Goal: Transaction & Acquisition: Download file/media

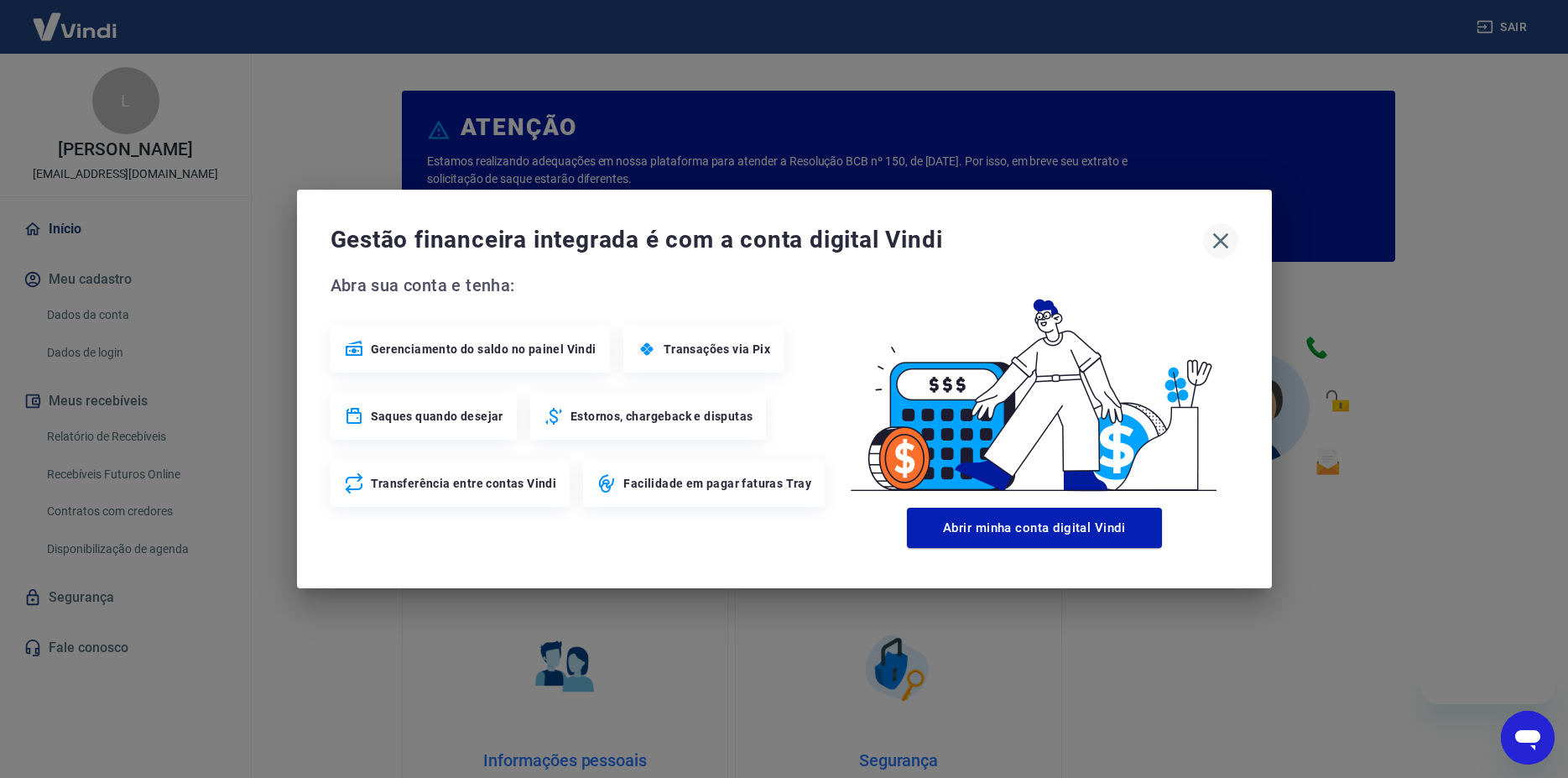
click at [1221, 239] on icon "button" at bounding box center [1220, 240] width 26 height 26
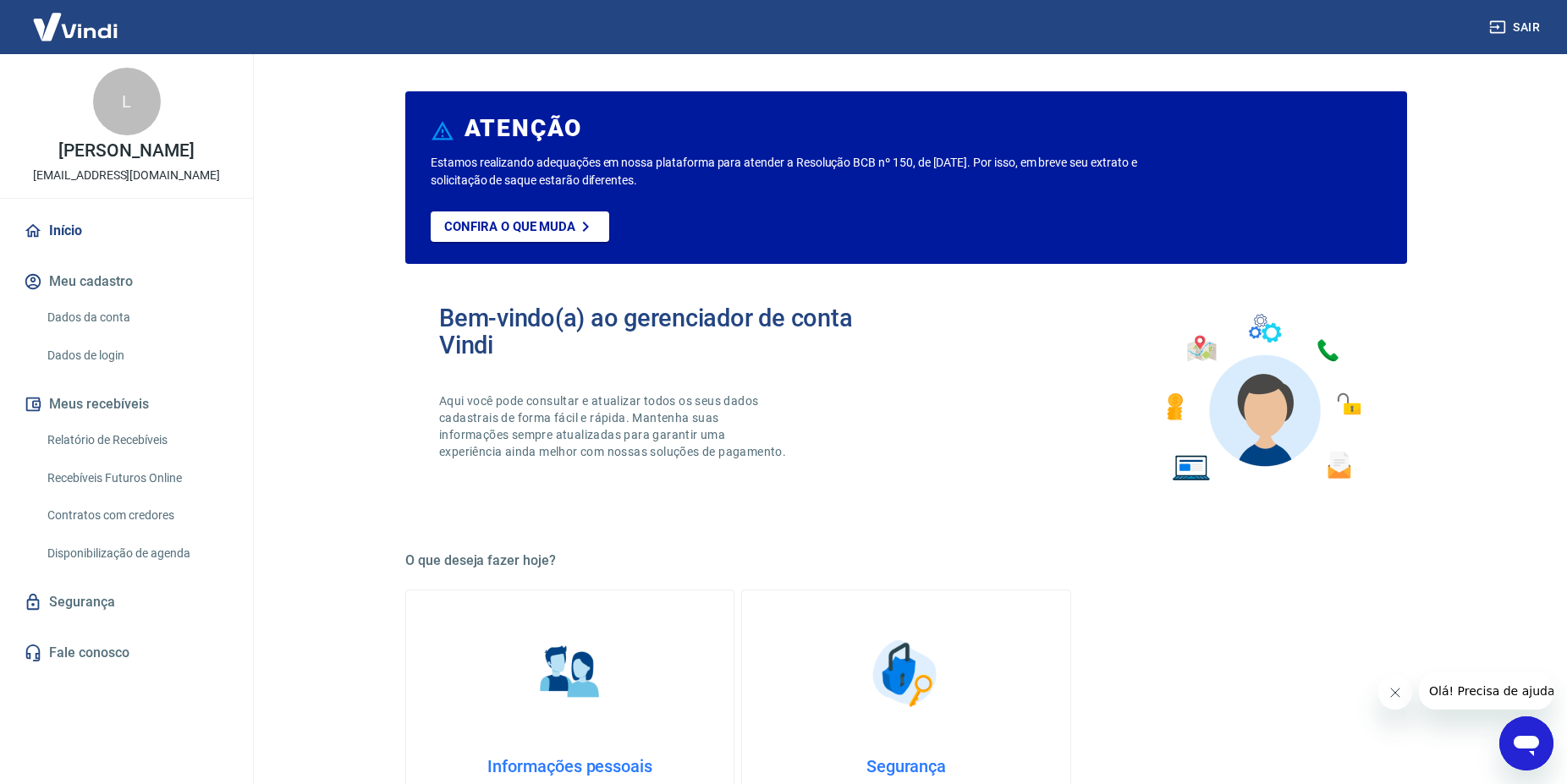
click at [135, 442] on link "Relatório de Recebíveis" at bounding box center [136, 439] width 192 height 35
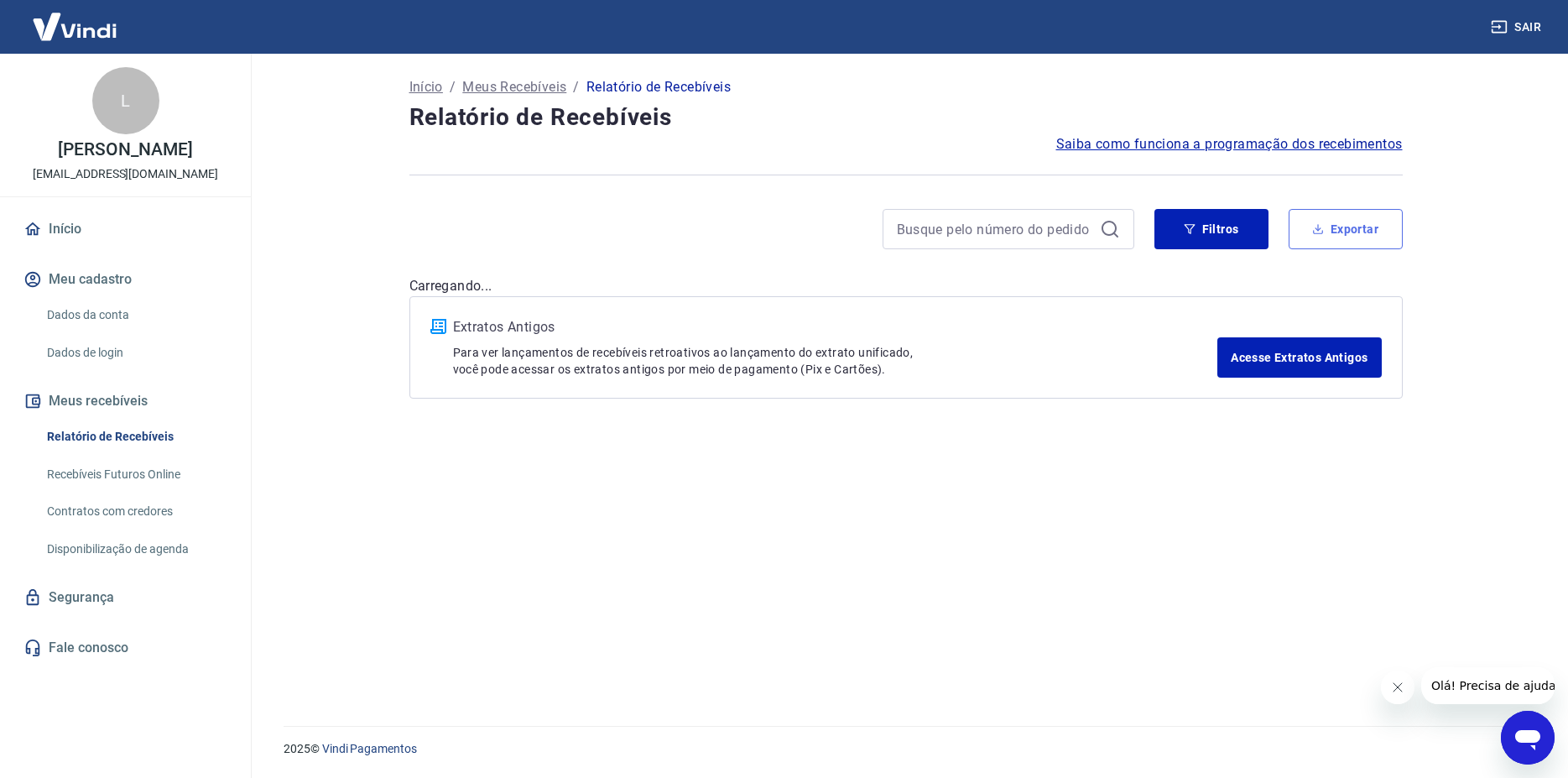
click at [1350, 228] on button "Exportar" at bounding box center [1346, 228] width 114 height 40
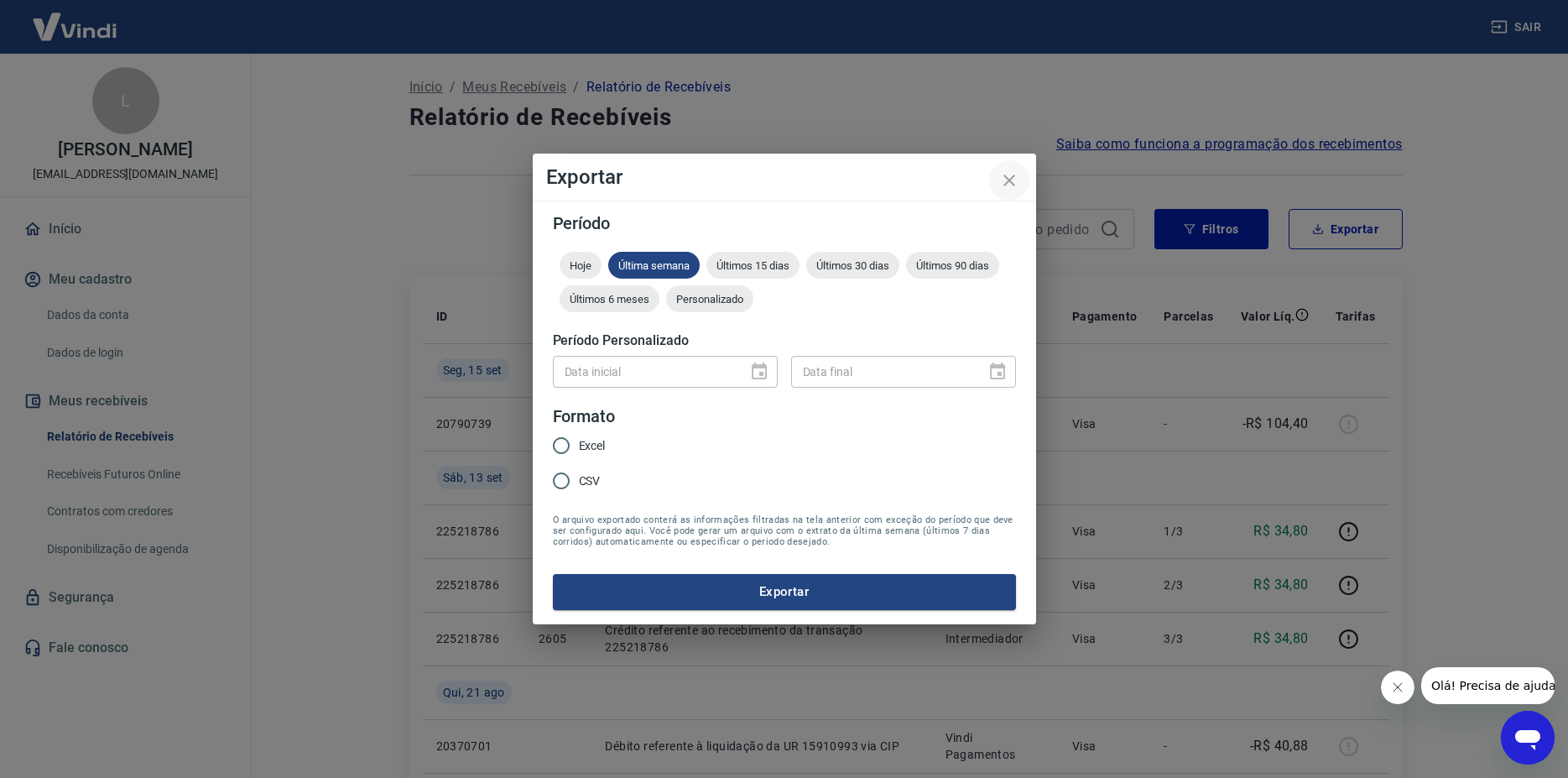
click at [1013, 181] on icon "close" at bounding box center [1009, 180] width 21 height 21
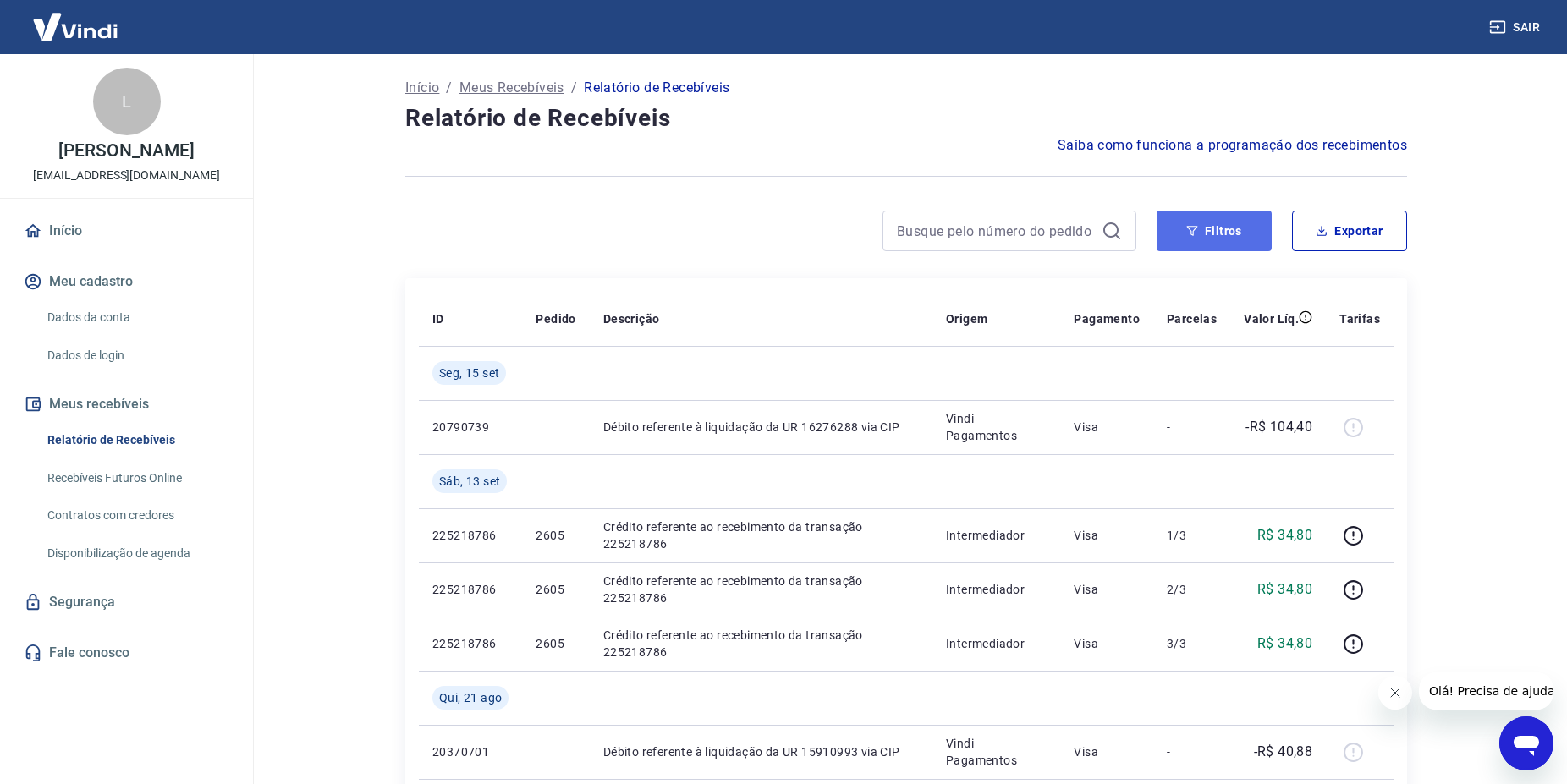
click at [1189, 233] on icon "button" at bounding box center [1192, 231] width 12 height 12
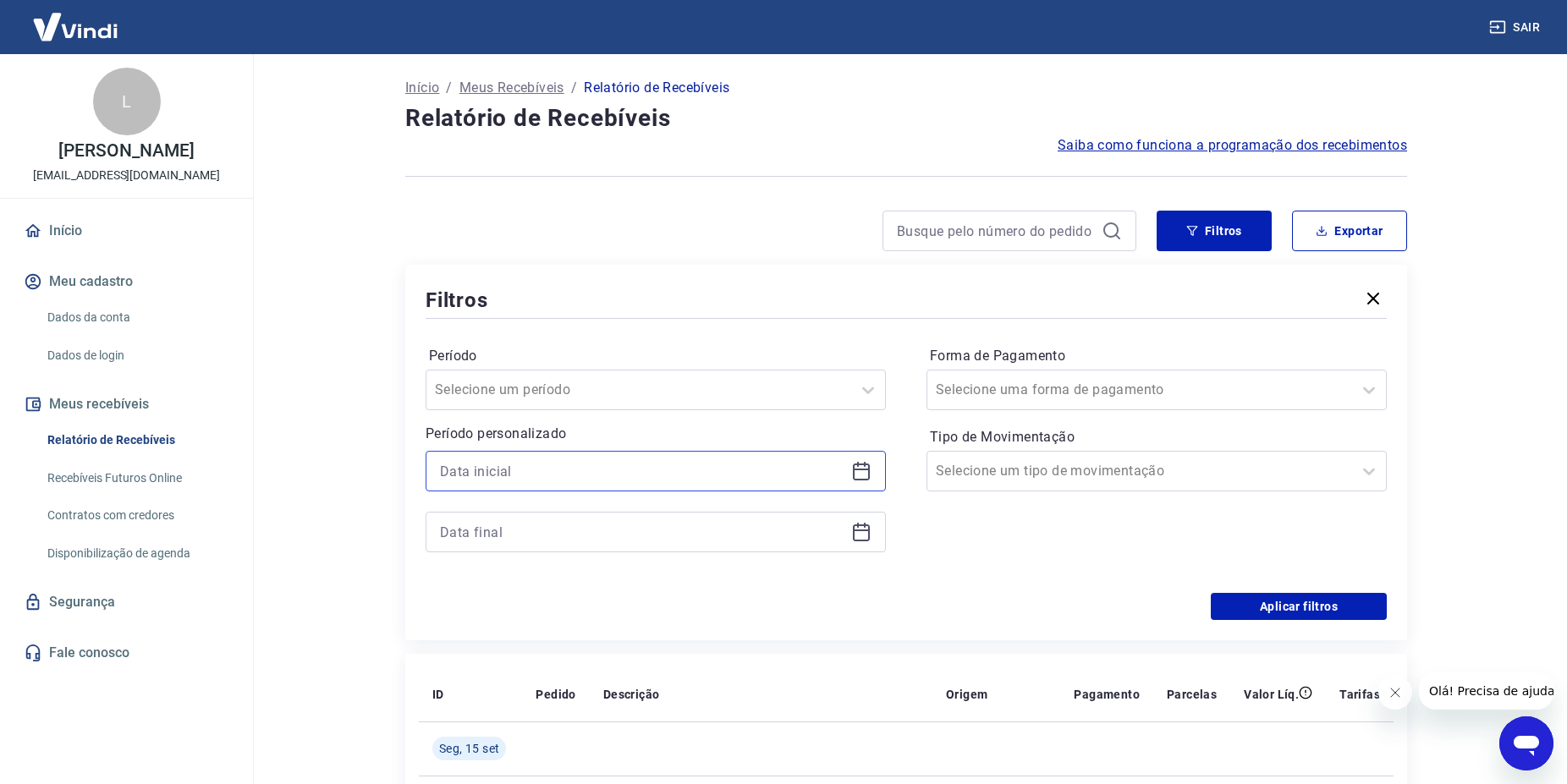
click at [656, 466] on input at bounding box center [641, 471] width 404 height 26
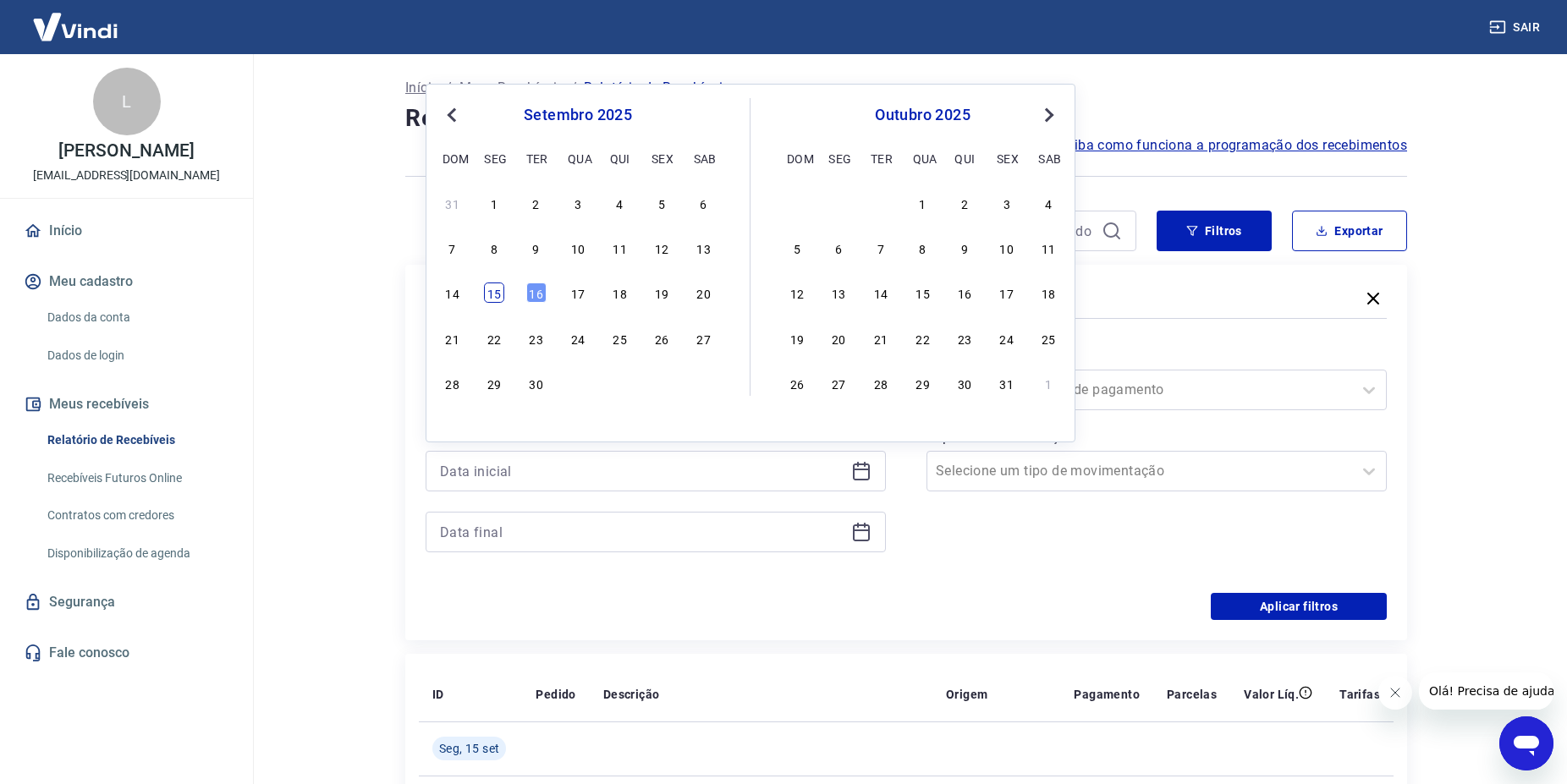
click at [494, 293] on div "15" at bounding box center [494, 292] width 21 height 21
click at [494, 293] on div "Filtros" at bounding box center [906, 300] width 961 height 30
type input "[DATE]"
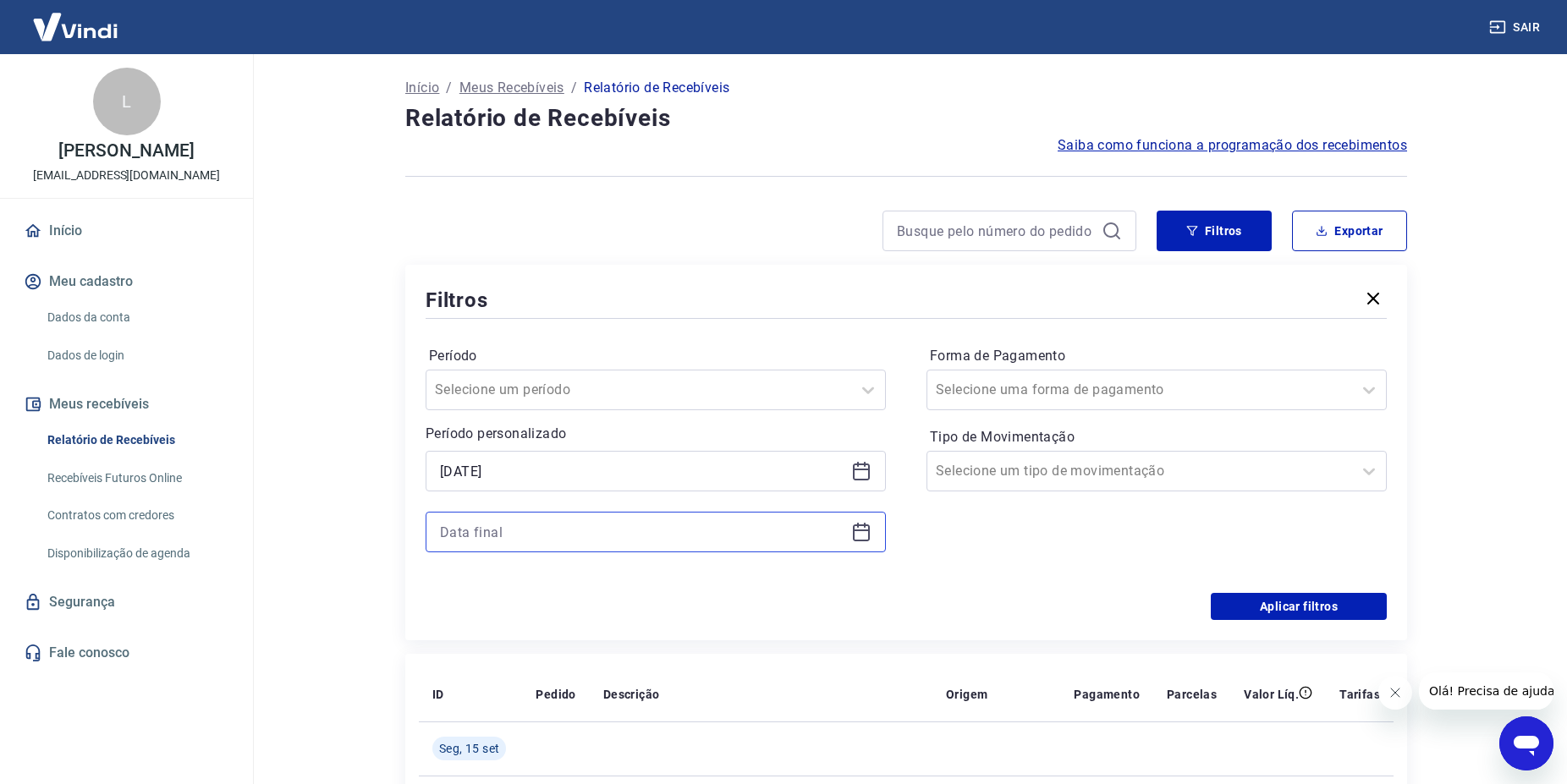
click at [562, 533] on input at bounding box center [641, 532] width 404 height 26
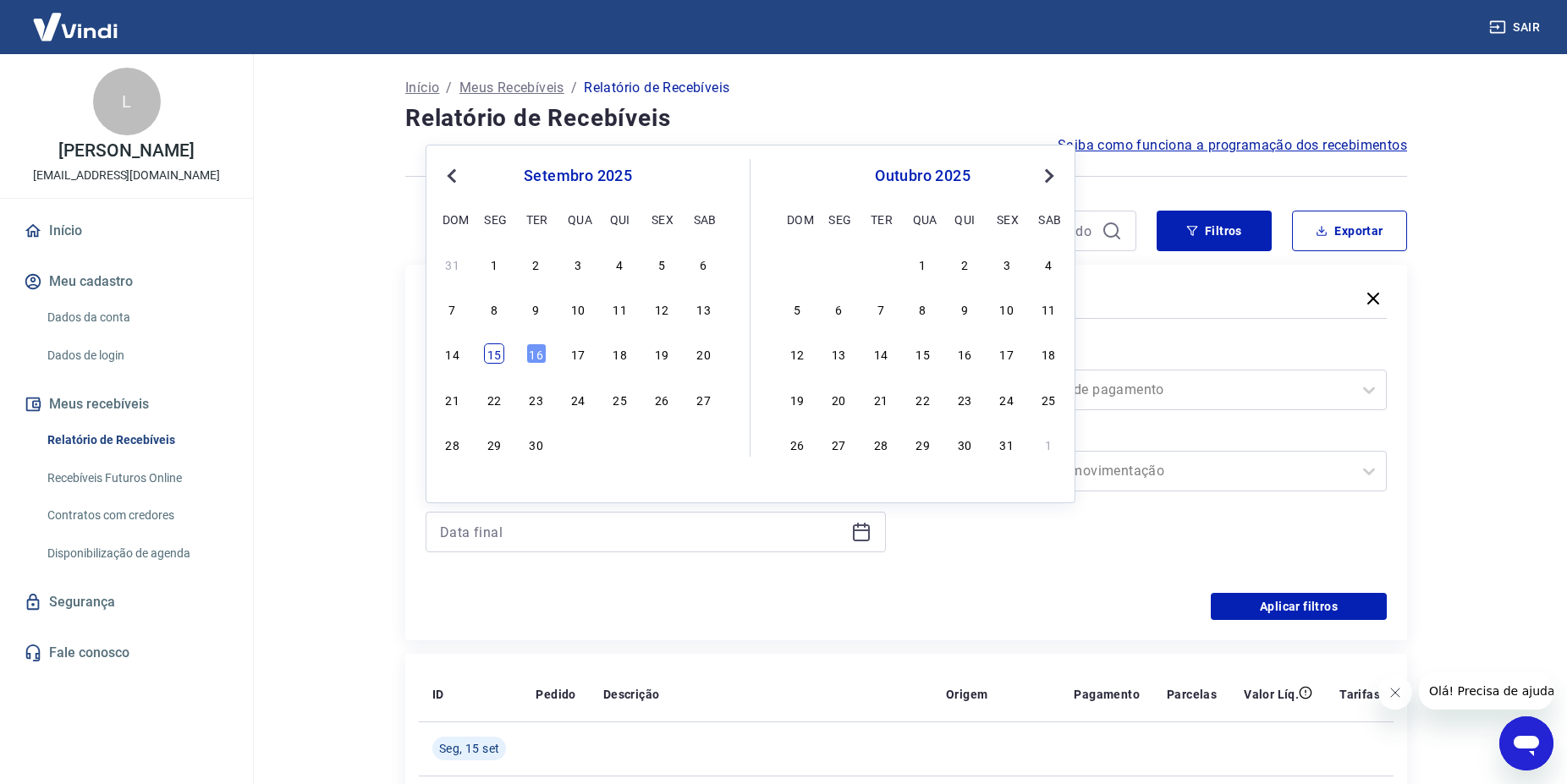
click at [492, 350] on div "15" at bounding box center [494, 353] width 21 height 21
click at [492, 350] on label "Período" at bounding box center [655, 355] width 454 height 21
type input "[DATE]"
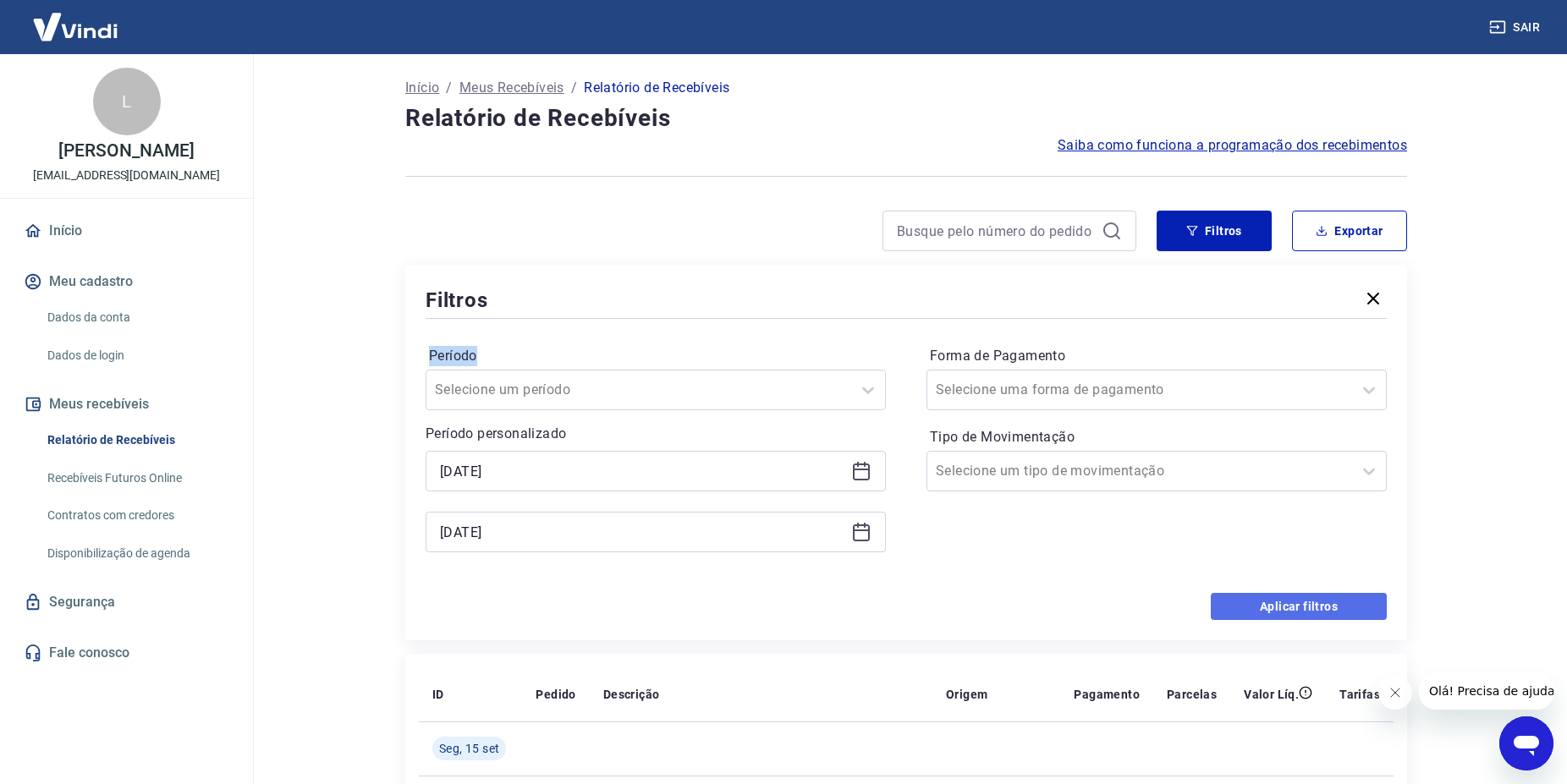
click at [1302, 609] on button "Aplicar filtros" at bounding box center [1298, 605] width 176 height 27
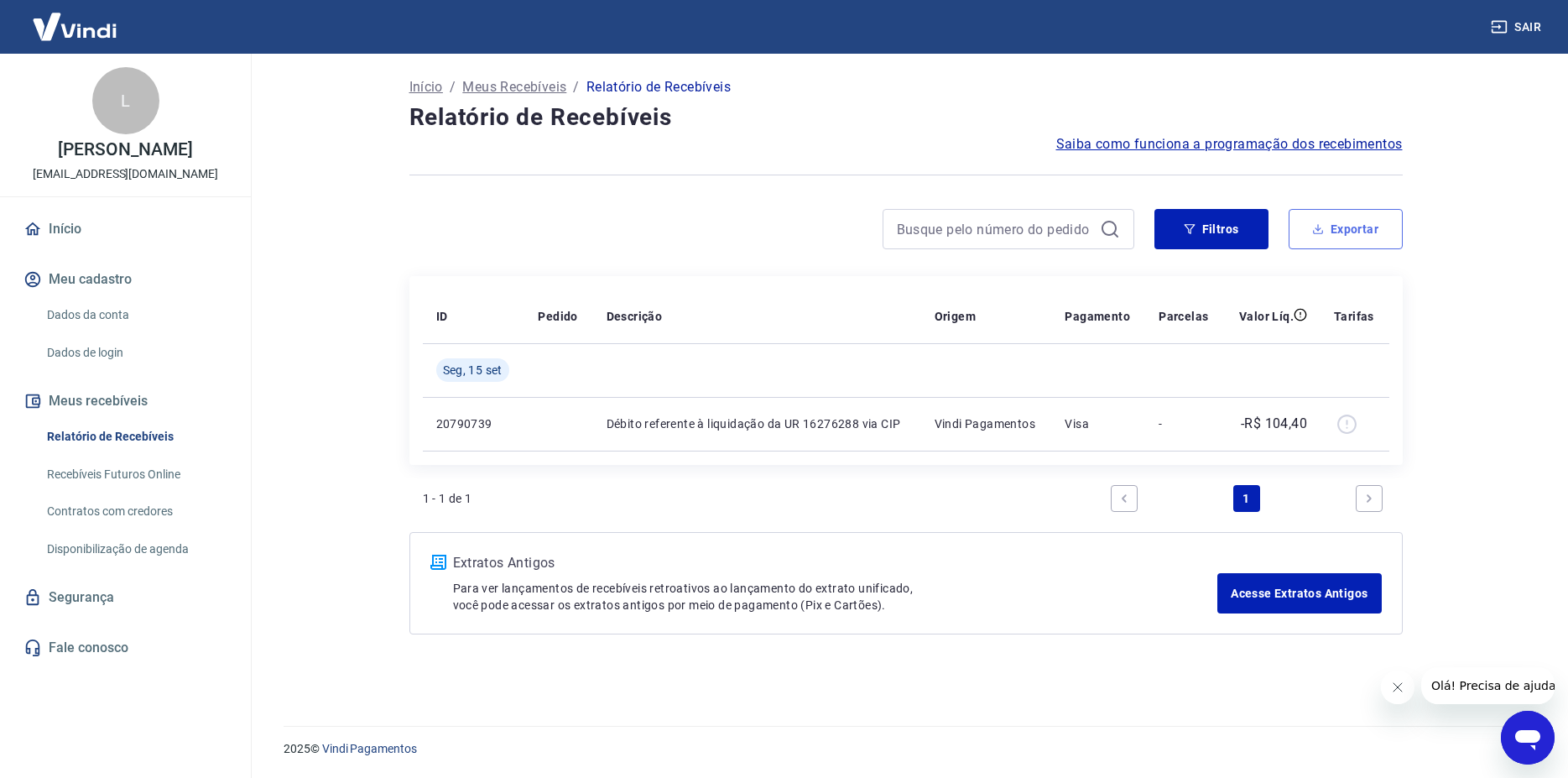
click at [1335, 240] on button "Exportar" at bounding box center [1346, 228] width 114 height 40
type input "[DATE]"
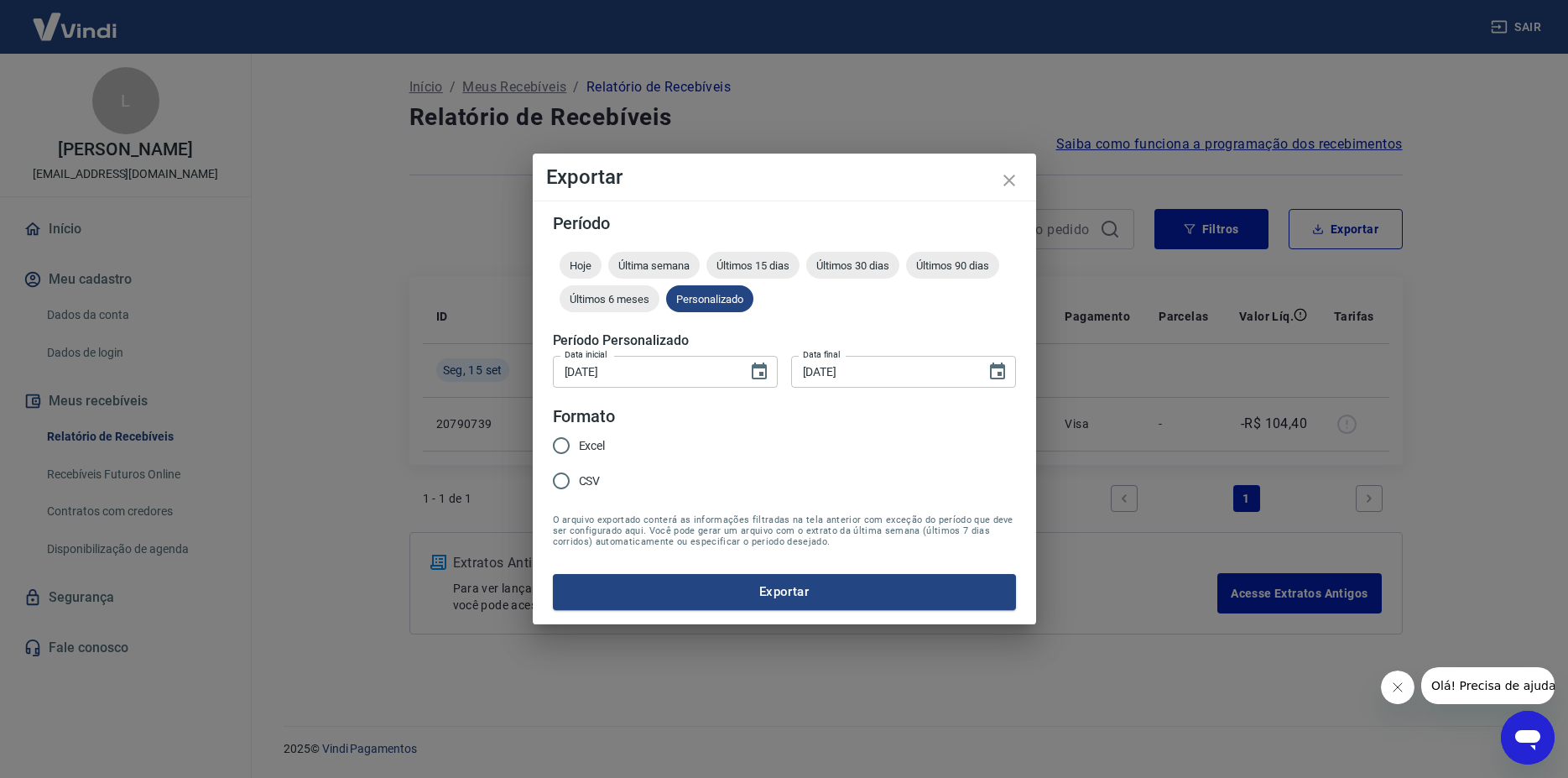
click at [586, 442] on span "Excel" at bounding box center [592, 446] width 26 height 18
click at [579, 442] on input "Excel" at bounding box center [562, 446] width 35 height 35
radio input "true"
click at [835, 590] on button "Exportar" at bounding box center [784, 592] width 464 height 35
